Goal: Task Accomplishment & Management: Use online tool/utility

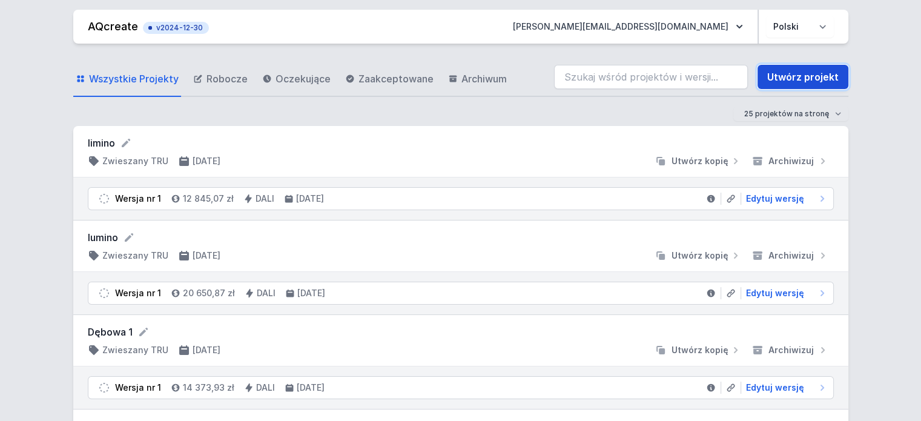
drag, startPoint x: 796, startPoint y: 77, endPoint x: 841, endPoint y: 88, distance: 46.1
click at [796, 77] on link "Utwórz projekt" at bounding box center [803, 77] width 91 height 24
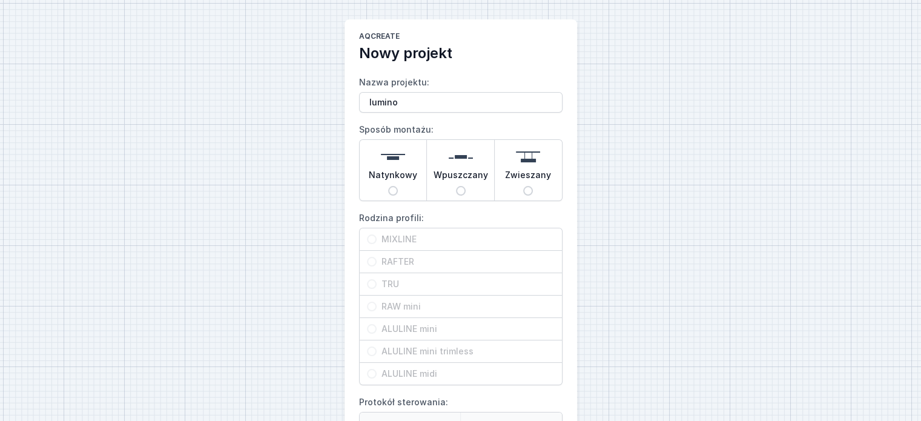
type input "lumino"
click at [521, 162] on img at bounding box center [528, 157] width 24 height 24
click at [523, 186] on input "Zwieszany" at bounding box center [528, 191] width 10 height 10
radio input "true"
click at [369, 282] on input "TRU" at bounding box center [372, 284] width 10 height 10
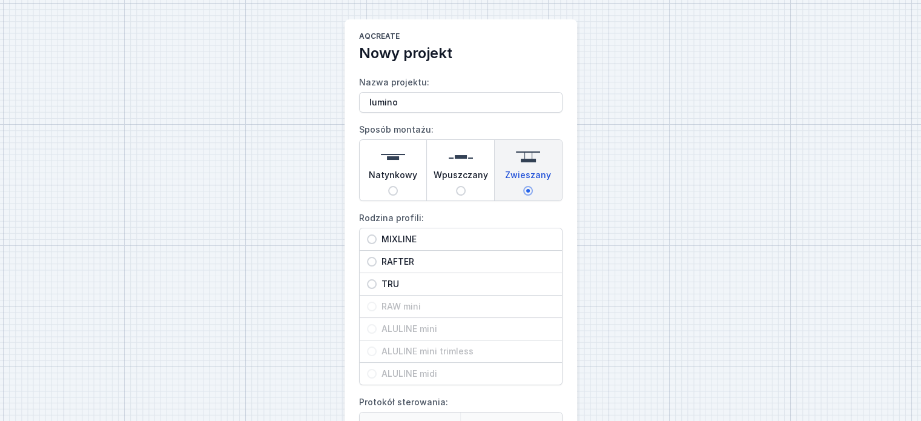
radio input "true"
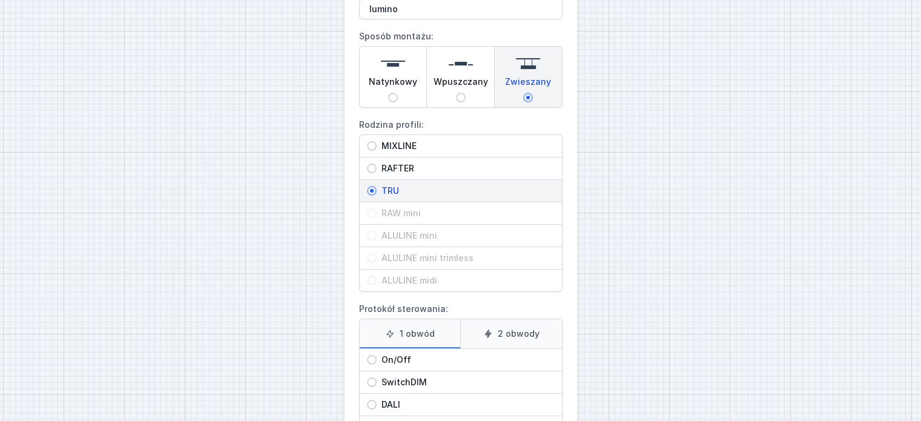
scroll to position [121, 0]
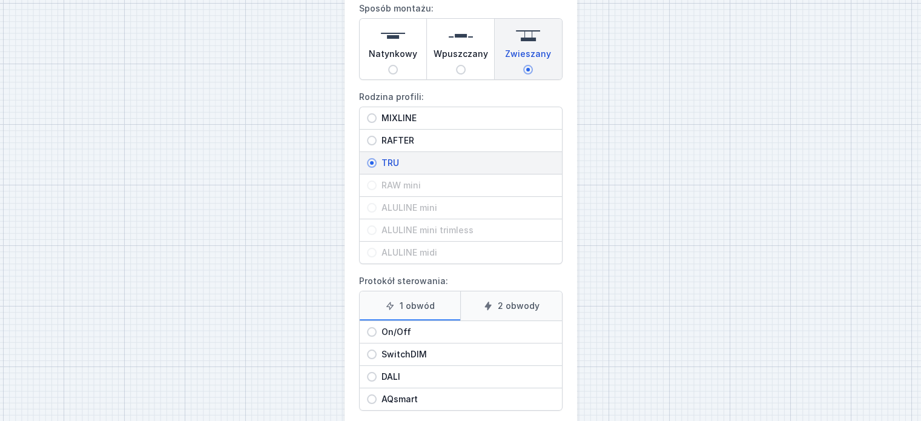
click at [426, 300] on label "1 obwód" at bounding box center [410, 305] width 101 height 29
click at [0, 0] on input "1 obwód" at bounding box center [0, 0] width 0 height 0
click at [371, 379] on input "DALI" at bounding box center [372, 377] width 10 height 10
radio input "true"
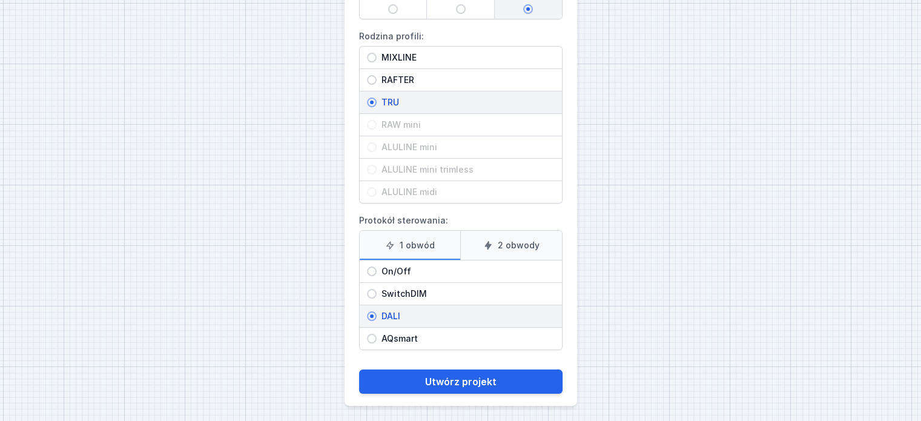
scroll to position [184, 0]
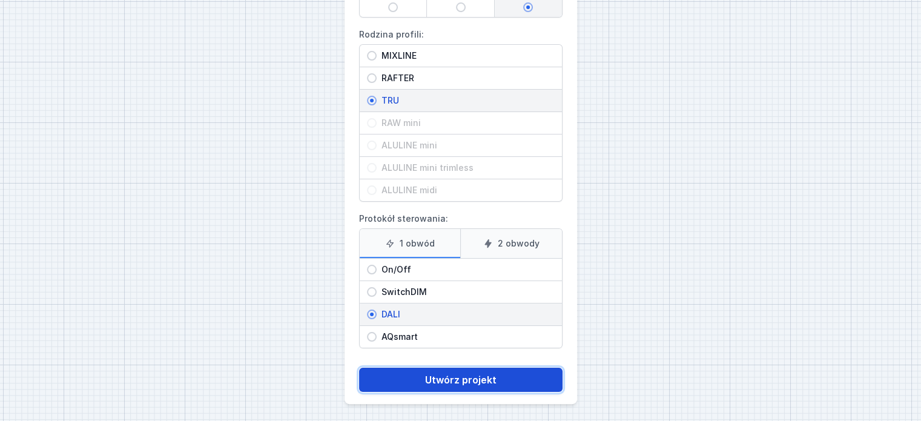
click at [462, 377] on button "Utwórz projekt" at bounding box center [461, 380] width 204 height 24
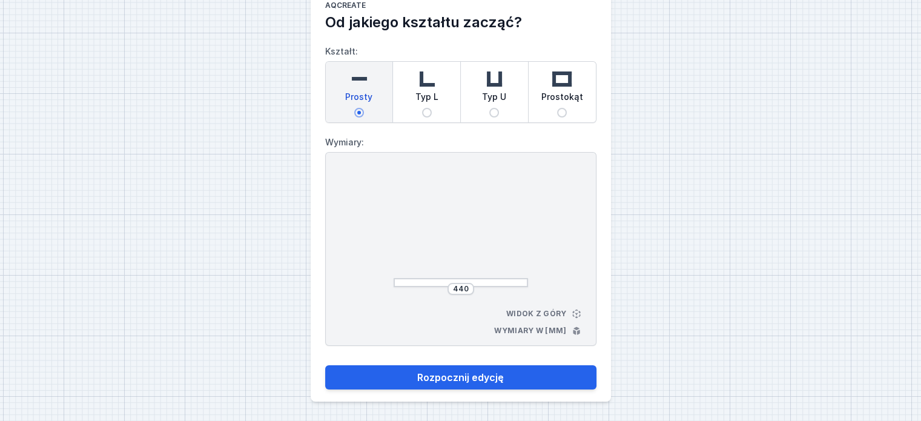
scroll to position [30, 0]
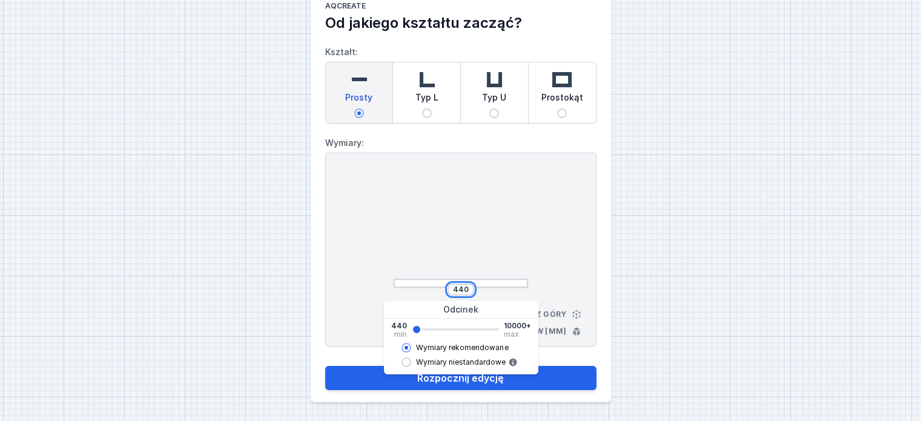
drag, startPoint x: 452, startPoint y: 288, endPoint x: 474, endPoint y: 285, distance: 21.9
click at [474, 285] on div "440" at bounding box center [461, 289] width 134 height 12
click at [325, 366] on button "Rozpocznij edycję" at bounding box center [460, 378] width 271 height 24
type input "13052"
type input "9960"
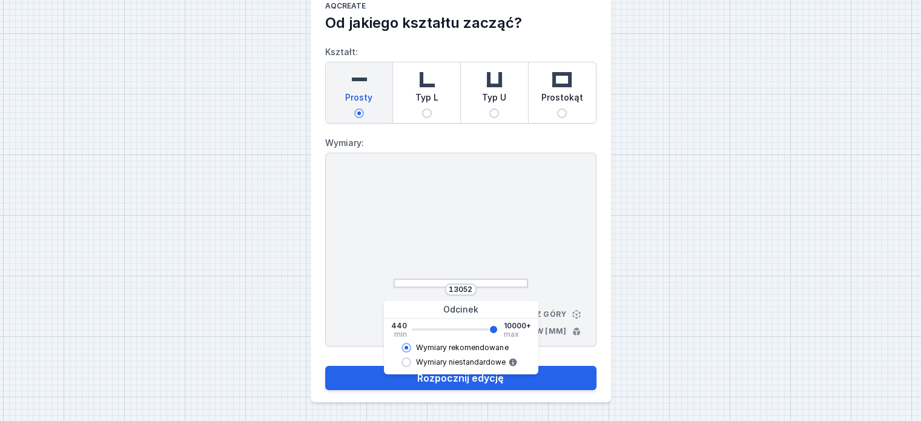
select select "M"
select select "3000"
select select "4"
select select "opal"
